Goal: Information Seeking & Learning: Check status

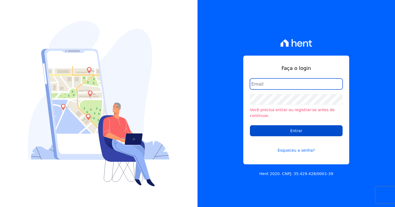
type input "[PERSON_NAME][EMAIL_ADDRESS][DOMAIN_NAME]"
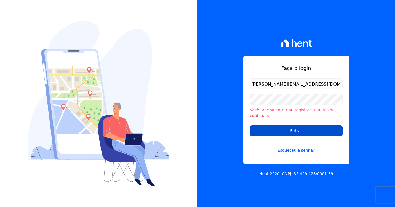
click at [267, 126] on input "Entrar" at bounding box center [296, 130] width 93 height 11
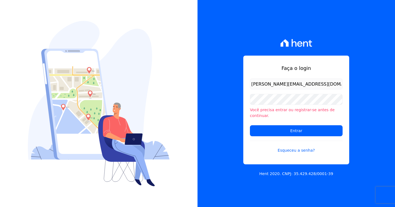
click at [263, 134] on form "[PERSON_NAME][EMAIL_ADDRESS][DOMAIN_NAME] Você precisa entrar ou registrar-se a…" at bounding box center [296, 120] width 93 height 82
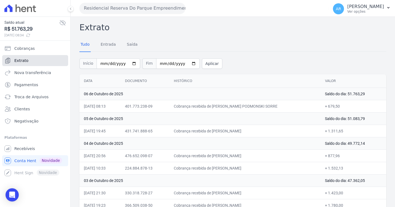
click at [29, 64] on link "Extrato" at bounding box center [35, 60] width 66 height 11
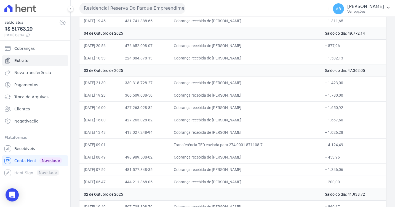
scroll to position [83, 0]
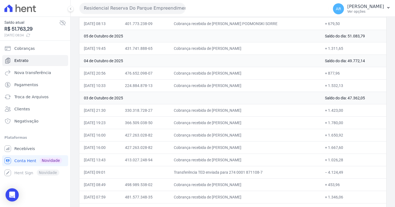
click at [224, 23] on td "Cobrança recebida de EDER RODRIGUES PODMONSKI SORRE" at bounding box center [244, 23] width 151 height 12
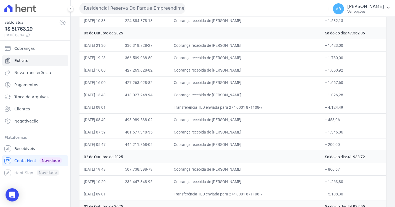
scroll to position [138, 0]
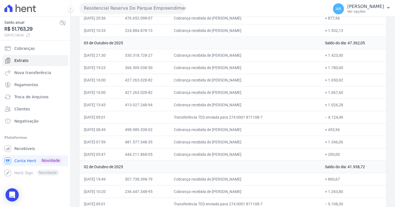
drag, startPoint x: 261, startPoint y: 154, endPoint x: 174, endPoint y: 155, distance: 86.8
click at [174, 155] on tr "03/10/2025, 05:47 444.211.868-05 Cobrança recebida de Isadora Rabelo Juventino …" at bounding box center [232, 154] width 307 height 12
click at [169, 155] on td "444.211.868-05" at bounding box center [144, 154] width 49 height 12
drag, startPoint x: 265, startPoint y: 155, endPoint x: 218, endPoint y: 159, distance: 47.6
click at [218, 159] on td "Cobrança recebida de Isadora Rabelo Juventino" at bounding box center [244, 154] width 151 height 12
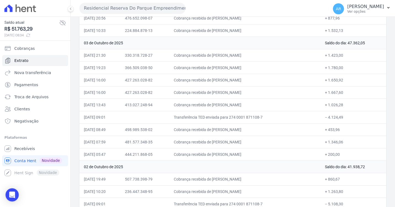
copy td "Isadora Rabelo Juventino"
drag, startPoint x: 269, startPoint y: 138, endPoint x: 217, endPoint y: 141, distance: 51.6
click at [217, 141] on td "Cobrança recebida de ANDRESSA LOUREDO GOMES" at bounding box center [244, 142] width 151 height 12
drag, startPoint x: 217, startPoint y: 141, endPoint x: 230, endPoint y: 139, distance: 12.8
click at [230, 139] on td "Cobrança recebida de ANDRESSA LOUREDO GOMES" at bounding box center [244, 142] width 151 height 12
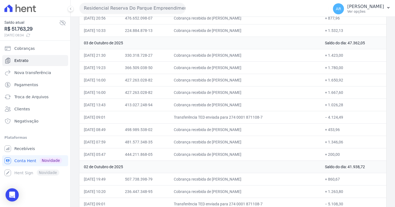
click at [230, 139] on td "Cobrança recebida de ANDRESSA LOUREDO GOMES" at bounding box center [244, 142] width 151 height 12
drag, startPoint x: 230, startPoint y: 139, endPoint x: 219, endPoint y: 144, distance: 11.5
click at [219, 144] on td "Cobrança recebida de ANDRESSA LOUREDO GOMES" at bounding box center [244, 142] width 151 height 12
copy td "ANDRESSA LOUREDO GOMES"
drag, startPoint x: 268, startPoint y: 54, endPoint x: 218, endPoint y: 58, distance: 49.7
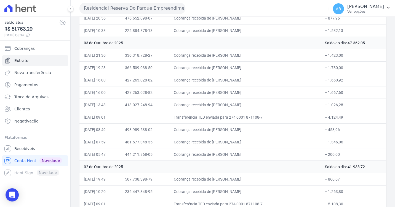
click at [218, 58] on td "Cobrança recebida de Fernando Imidio da Silveira" at bounding box center [244, 55] width 151 height 12
copy td "Fernando Imidio da Silveira"
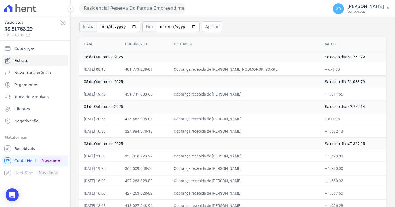
scroll to position [0, 0]
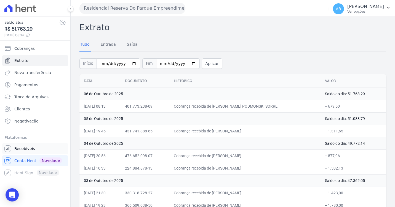
click at [27, 148] on span "Recebíveis" at bounding box center [24, 149] width 21 height 6
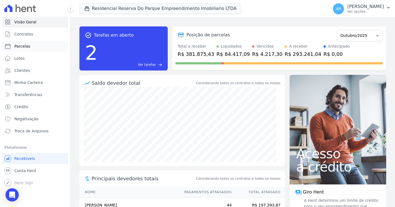
click at [27, 45] on span "Parcelas" at bounding box center [22, 47] width 16 height 6
select select
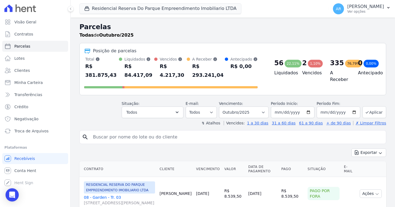
paste input "Fernando Imidio da Silveira"
type input "Fernando Imidio da Silveira"
click at [364, 149] on button "Exportar" at bounding box center [368, 153] width 35 height 9
click at [320, 132] on input "Fernando Imidio da Silveira" at bounding box center [237, 137] width 294 height 11
click at [372, 112] on header "Parcelas Todas de Outubro/2025 Posição de parcelas Total Soma das parcelas paga…" at bounding box center [232, 74] width 307 height 104
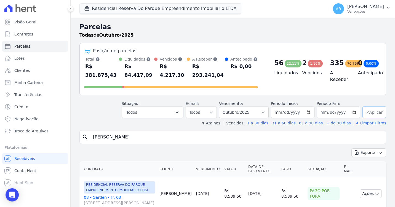
click at [372, 111] on button "Aplicar" at bounding box center [374, 112] width 24 height 12
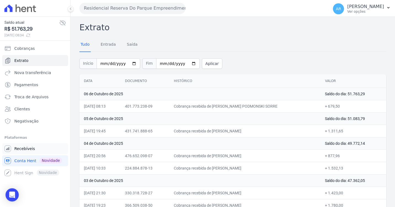
click at [22, 150] on span "Recebíveis" at bounding box center [24, 149] width 21 height 6
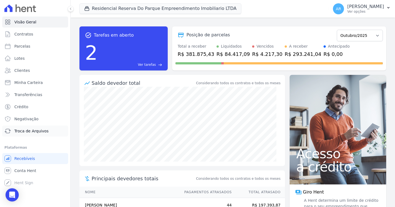
click at [36, 134] on span "Troca de Arquivos" at bounding box center [31, 131] width 34 height 6
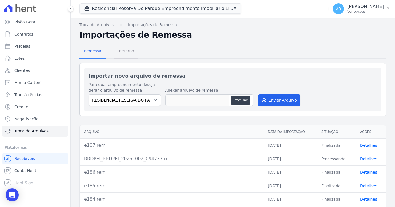
click at [124, 51] on span "Retorno" at bounding box center [127, 50] width 22 height 11
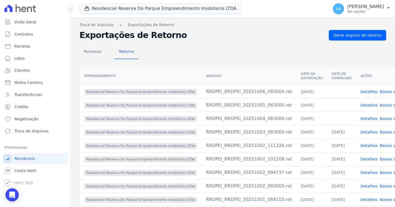
click at [380, 91] on link "Baixar arquivo" at bounding box center [394, 92] width 28 height 4
click at [380, 105] on link "Baixar arquivo" at bounding box center [394, 105] width 28 height 4
click at [380, 119] on link "Baixar arquivo" at bounding box center [394, 119] width 28 height 4
click at [372, 39] on link "Gerar arquivo de retorno" at bounding box center [357, 35] width 57 height 10
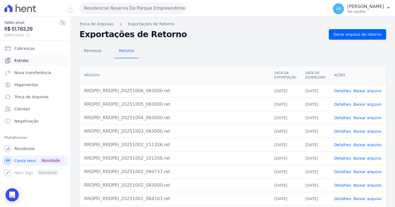
click at [22, 59] on span "Extrato" at bounding box center [21, 61] width 14 height 6
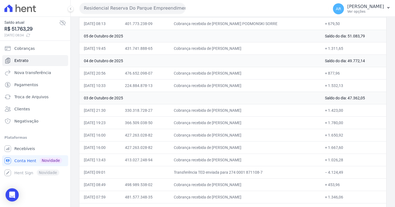
scroll to position [110, 0]
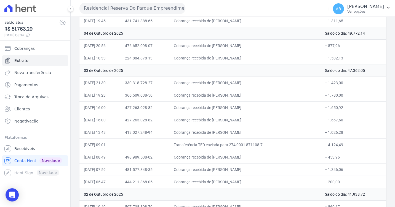
drag, startPoint x: 265, startPoint y: 182, endPoint x: 218, endPoint y: 182, distance: 47.4
click at [218, 182] on td "Cobrança recebida de Isadora Rabelo Juventino" at bounding box center [244, 182] width 151 height 12
copy td "Isadora Rabelo Juventino"
drag, startPoint x: 277, startPoint y: 169, endPoint x: 218, endPoint y: 168, distance: 58.7
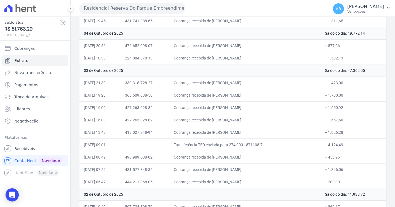
click at [218, 168] on td "Cobrança recebida de ANDRESSA LOUREDO GOMES" at bounding box center [244, 169] width 151 height 12
copy td "ANDRESSA LOUREDO GOMES"
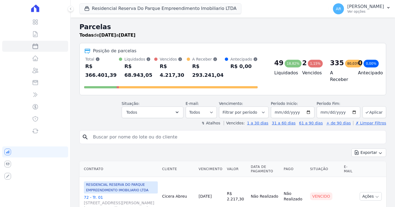
select select
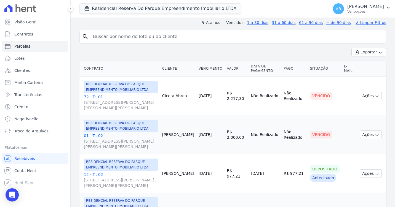
scroll to position [83, 0]
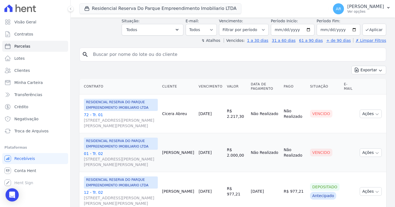
paste input "Fernando Imidio da Silveira"
type input "Fernando Imidio da Silveira"
select select
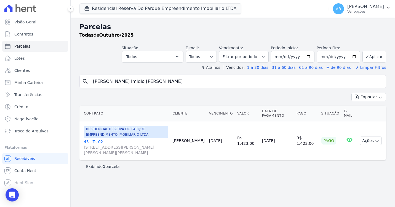
click at [134, 81] on input "Fernando Imidio da Silveira" at bounding box center [237, 81] width 294 height 11
click at [134, 80] on input "Fernando Imidio da Silveira" at bounding box center [237, 81] width 294 height 11
click at [135, 80] on input "Fernando Imidio da Silveira" at bounding box center [237, 81] width 294 height 11
drag, startPoint x: 168, startPoint y: 85, endPoint x: 87, endPoint y: 82, distance: 80.3
click at [86, 84] on div "search Fernando Imidio da Silveira" at bounding box center [232, 82] width 307 height 14
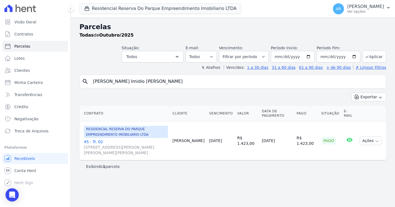
paste input "Isadora Rabelo Juventino"
type input "Isadora Rabelo Juventino"
select select
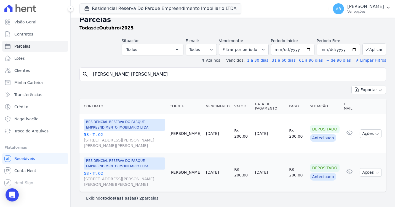
scroll to position [9, 0]
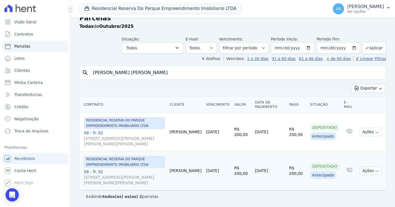
click at [96, 134] on link "58 - Tr. 02 Avenida Doutor José Bonifácio Coutinho Nogueira, 150, ANDAR 2 SALA …" at bounding box center [124, 138] width 81 height 17
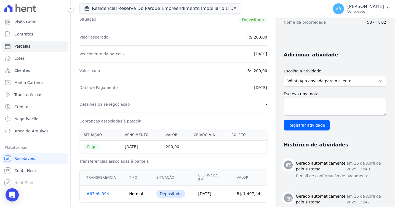
scroll to position [110, 0]
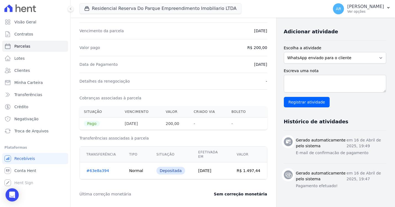
select select
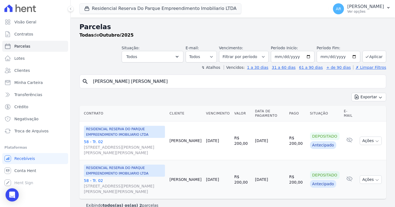
scroll to position [9, 0]
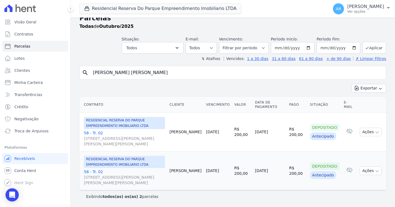
click at [100, 173] on link "58 - Tr. 02 Avenida Doutor José Bonifácio Coutinho Nogueira, 150, ANDAR 2 SALA …" at bounding box center [124, 177] width 81 height 17
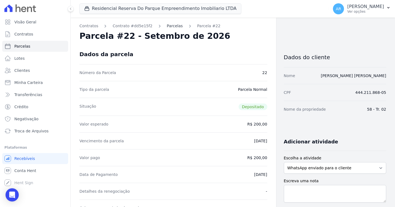
click at [168, 26] on link "Parcelas" at bounding box center [175, 26] width 16 height 6
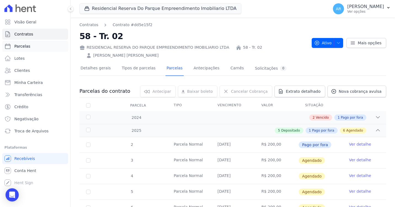
click at [28, 50] on link "Parcelas" at bounding box center [35, 46] width 66 height 11
select select
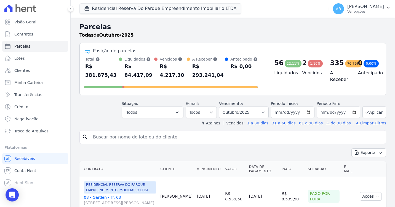
paste input "ANDRESSA LOUREDO GOMES"
type input "ANDRESSA LOUREDO GOMES"
select select
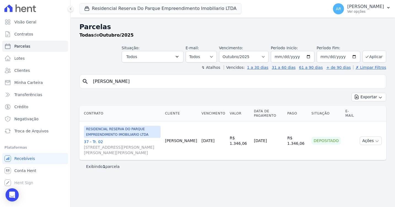
click at [93, 141] on link "37 - Tr. 02 Avenida Doutor José Bonifácio Coutinho Nogueira, 150, ANDAR 2 SALA …" at bounding box center [122, 147] width 77 height 17
